Goal: Navigation & Orientation: Find specific page/section

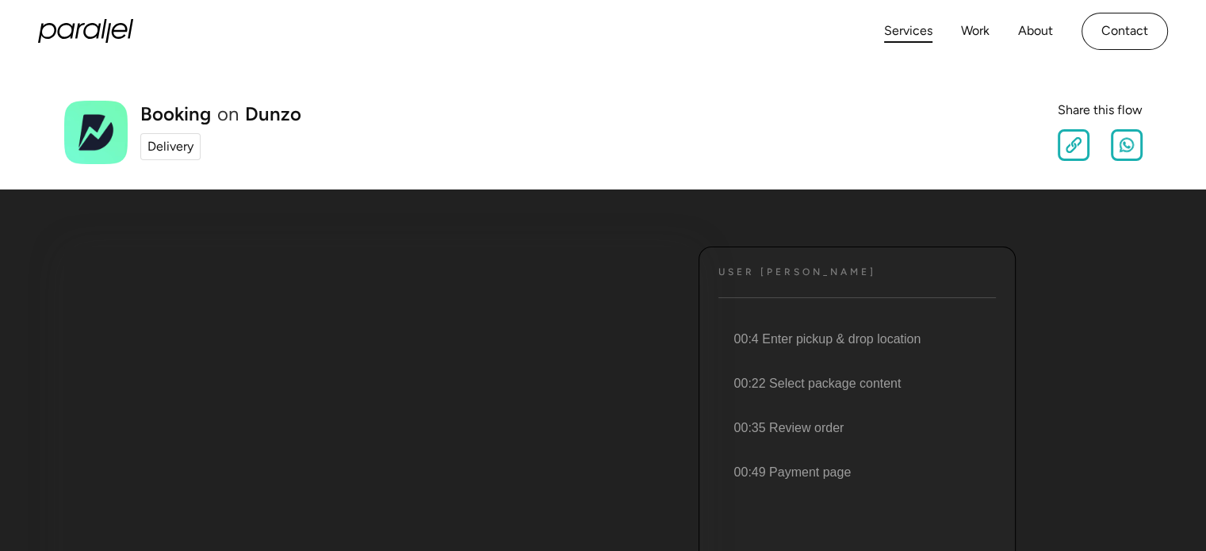
click at [901, 34] on link "Services" at bounding box center [908, 31] width 48 height 23
click at [174, 154] on div "Delivery" at bounding box center [171, 146] width 46 height 19
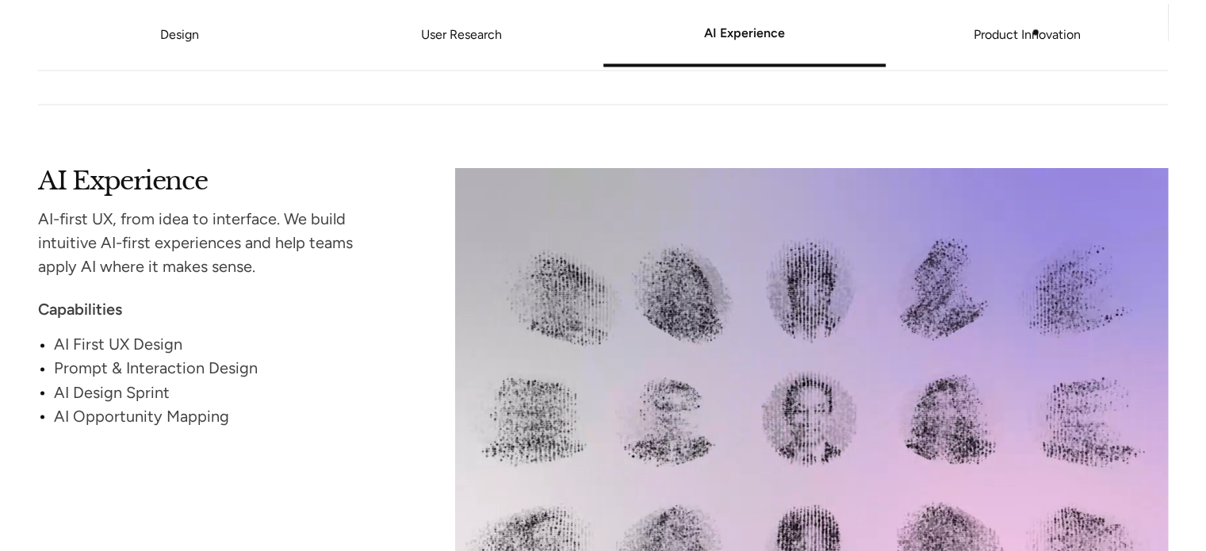
click at [1034, 31] on link "Product Innovation" at bounding box center [1027, 36] width 282 height 10
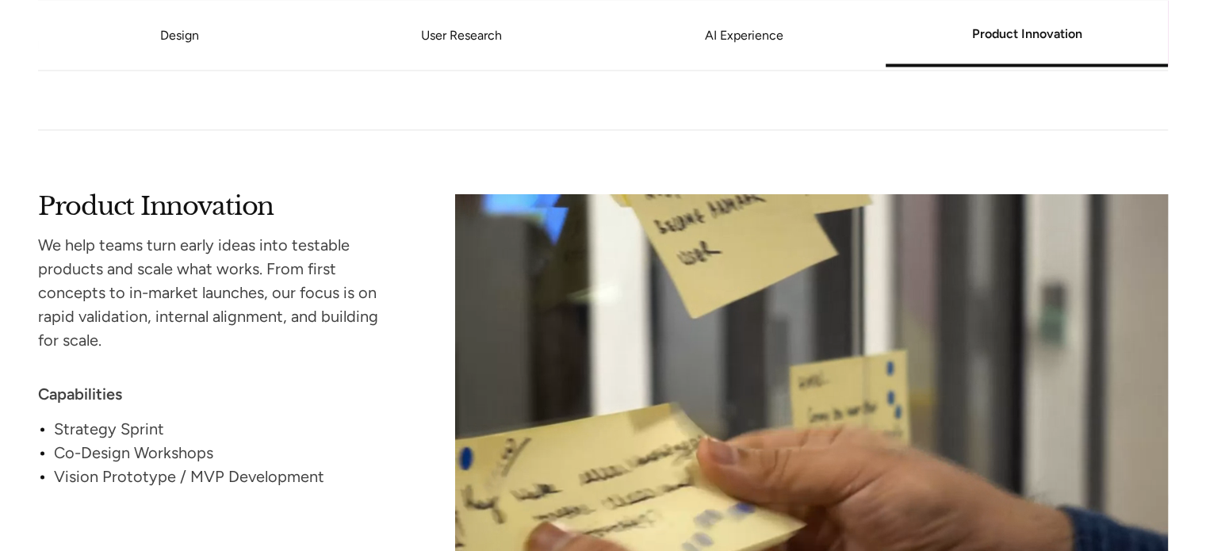
scroll to position [3237, 0]
